Goal: Task Accomplishment & Management: Use online tool/utility

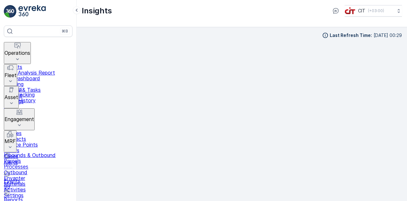
click at [17, 64] on button "Fleet" at bounding box center [10, 75] width 13 height 22
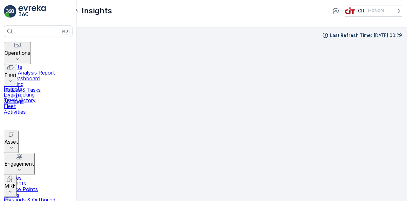
click at [38, 97] on p "Track History" at bounding box center [38, 100] width 69 height 6
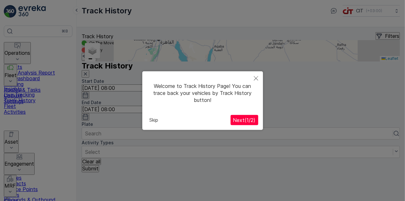
click at [244, 119] on span "Next ( 1 / 2 )" at bounding box center [244, 120] width 23 height 6
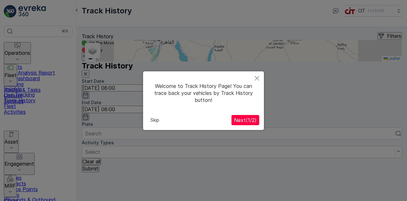
scroll to position [5, 0]
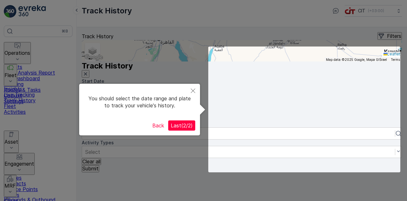
click at [188, 127] on span "Last ( 2 / 2 )" at bounding box center [182, 125] width 22 height 6
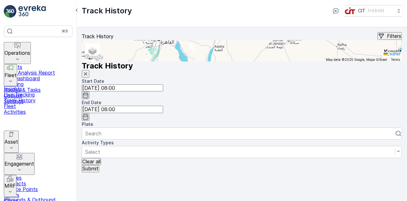
click at [89, 114] on icon "button" at bounding box center [85, 117] width 6 height 6
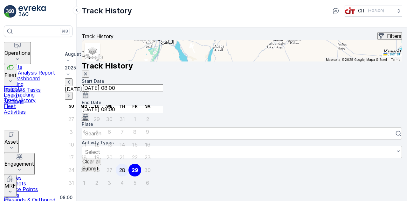
click at [125, 173] on div "28" at bounding box center [122, 170] width 6 height 6
type input "[DATE] 08:00"
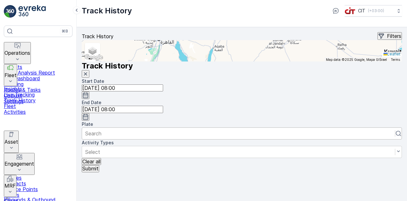
click at [239, 130] on div at bounding box center [238, 133] width 307 height 7
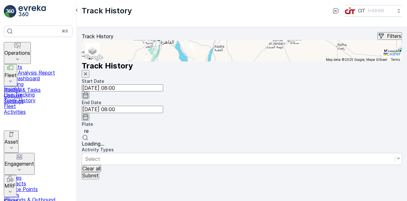
type input "rel"
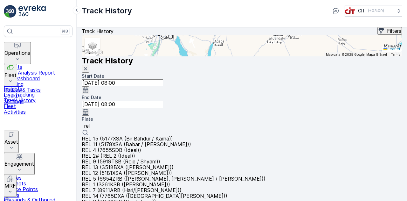
click at [191, 141] on span "REL 11 (5178XSA (Babar / [PERSON_NAME]))" at bounding box center [136, 144] width 109 height 6
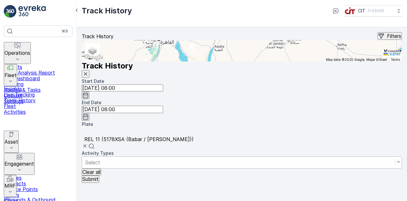
click at [282, 159] on div at bounding box center [238, 162] width 307 height 7
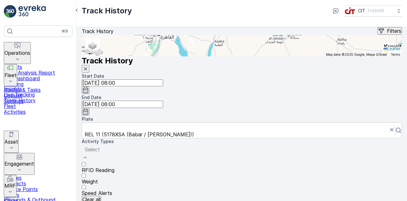
click at [275, 138] on div "Activity Types" at bounding box center [242, 141] width 320 height 6
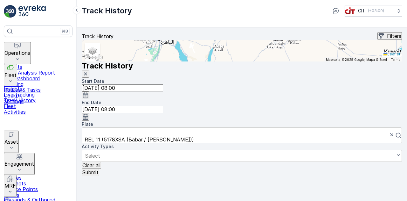
click at [99, 169] on p "Submit" at bounding box center [90, 172] width 16 height 6
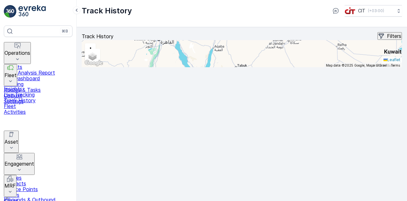
click at [22, 103] on p "Fleet" at bounding box center [38, 106] width 69 height 6
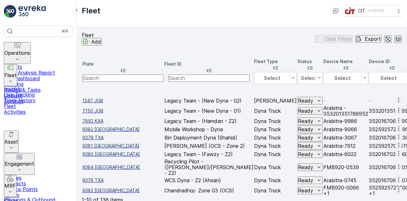
click at [21, 97] on p "Track History" at bounding box center [38, 100] width 69 height 6
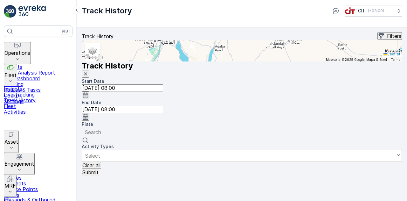
click at [267, 128] on div at bounding box center [242, 131] width 314 height 7
type input "rel"
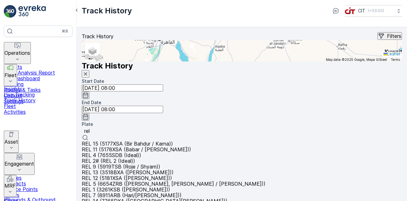
click at [191, 147] on span "REL 11 (5178XSA (Babar / [PERSON_NAME]))" at bounding box center [136, 149] width 109 height 6
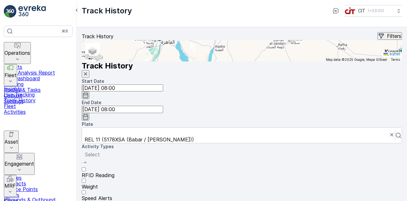
click at [257, 151] on div at bounding box center [242, 154] width 314 height 7
click at [243, 195] on p "Speed Alerts" at bounding box center [242, 198] width 320 height 6
click at [333, 143] on div "Activity Types" at bounding box center [242, 146] width 320 height 6
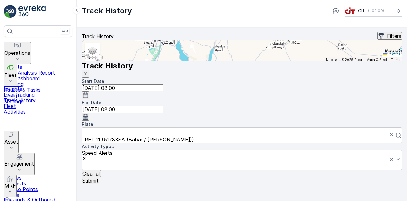
click at [99, 177] on p "Submit" at bounding box center [90, 180] width 16 height 6
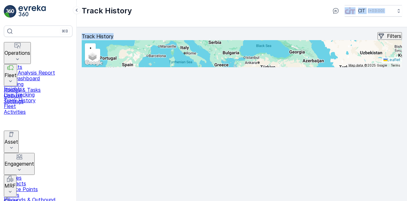
drag, startPoint x: 223, startPoint y: 46, endPoint x: 223, endPoint y: -2, distance: 47.4
click at [223, 0] on html "⌘B Operations Insights CO₂e Analysis Report CIT Dashboard Planning Routes & Tas…" at bounding box center [203, 100] width 407 height 201
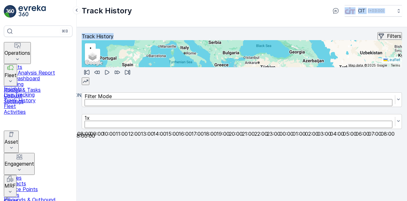
click at [383, 40] on div "Track History Filters" at bounding box center [242, 36] width 320 height 8
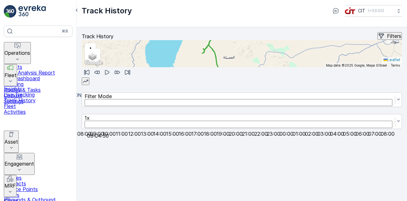
drag, startPoint x: 90, startPoint y: 192, endPoint x: 159, endPoint y: 193, distance: 69.6
click at [159, 129] on div at bounding box center [242, 129] width 320 height 0
drag, startPoint x: 159, startPoint y: 195, endPoint x: 168, endPoint y: 189, distance: 10.5
click at [160, 123] on div at bounding box center [160, 123] width 0 height 0
